Goal: Find specific page/section

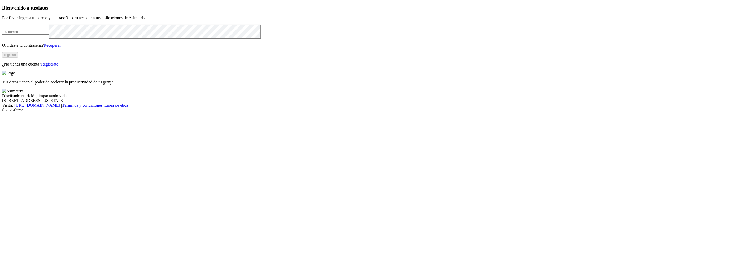
click at [49, 35] on input "email" at bounding box center [25, 32] width 47 height 6
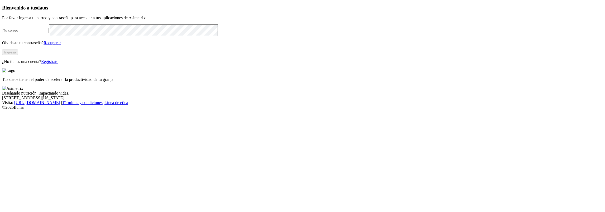
click at [49, 33] on input "email" at bounding box center [25, 31] width 47 height 6
type input "[PERSON_NAME][EMAIL_ADDRESS][PERSON_NAME][DOMAIN_NAME]"
click at [18, 55] on button "Ingresa" at bounding box center [10, 53] width 16 height 6
